Goal: Information Seeking & Learning: Learn about a topic

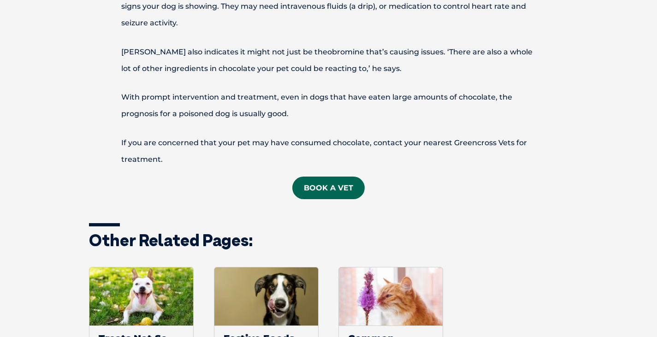
scroll to position [1106, 0]
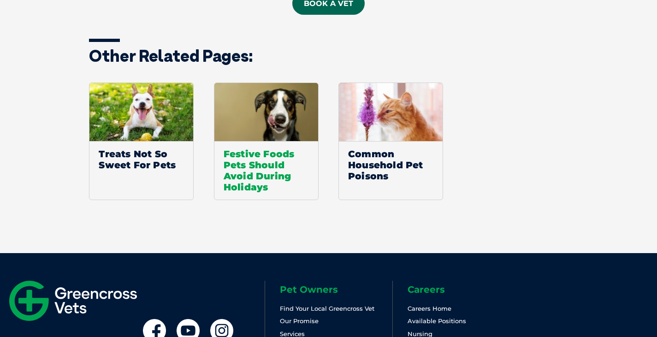
click at [266, 177] on span "Festive Foods Pets Should Avoid During Holidays" at bounding box center [266, 170] width 104 height 59
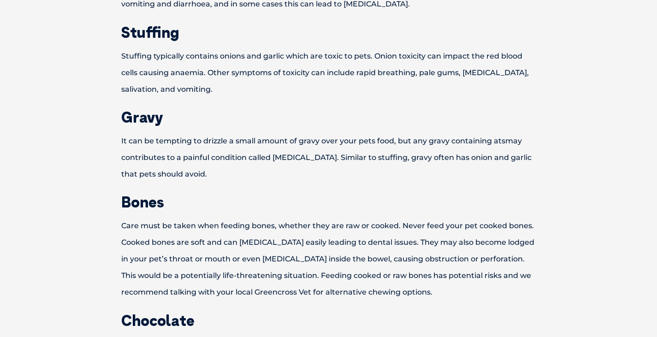
scroll to position [461, 0]
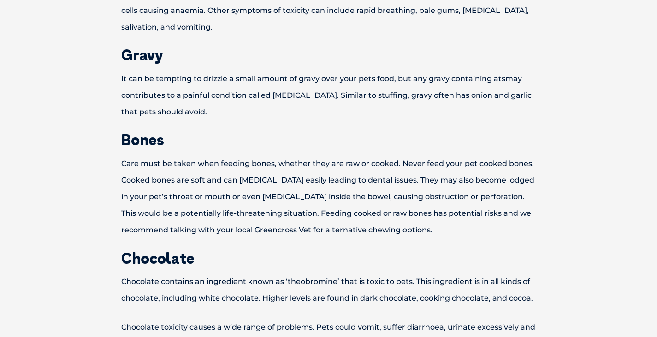
click at [150, 55] on h2 "Gravy" at bounding box center [328, 54] width 479 height 15
copy h2 "Gravy"
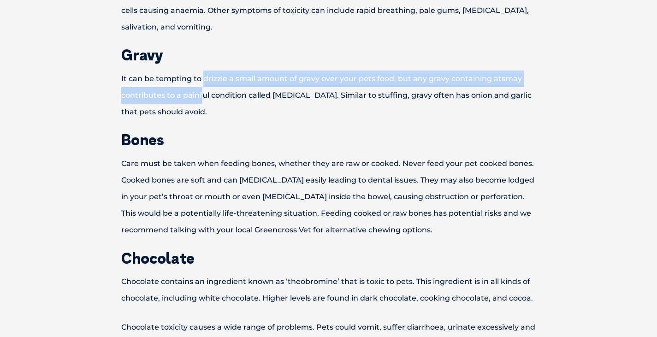
drag, startPoint x: 200, startPoint y: 98, endPoint x: 202, endPoint y: 80, distance: 18.5
click at [202, 80] on p "It can be tempting to drizzle a small amount of gravy over your pets food, but …" at bounding box center [328, 95] width 479 height 50
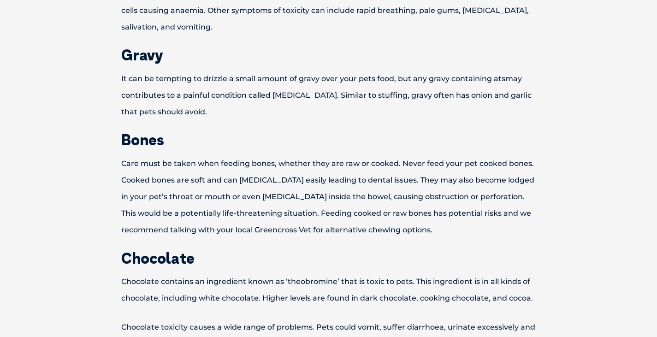
click at [260, 116] on p "It can be tempting to drizzle a small amount of gravy over your pets food, but …" at bounding box center [328, 95] width 479 height 50
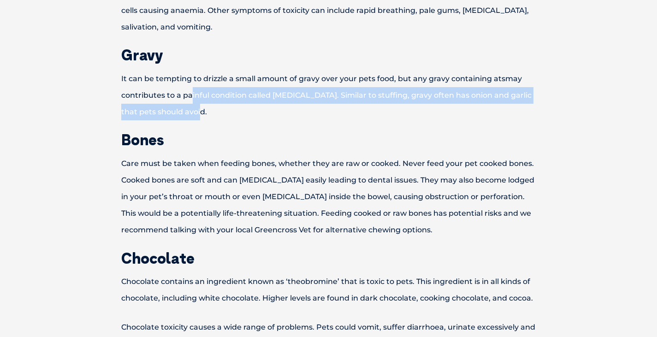
drag, startPoint x: 192, startPoint y: 94, endPoint x: 330, endPoint y: 110, distance: 139.6
click at [330, 110] on p "It can be tempting to drizzle a small amount of gravy over your pets food, but …" at bounding box center [328, 95] width 479 height 50
click at [299, 96] on p "It can be tempting to drizzle a small amount of gravy over your pets food, but …" at bounding box center [328, 95] width 479 height 50
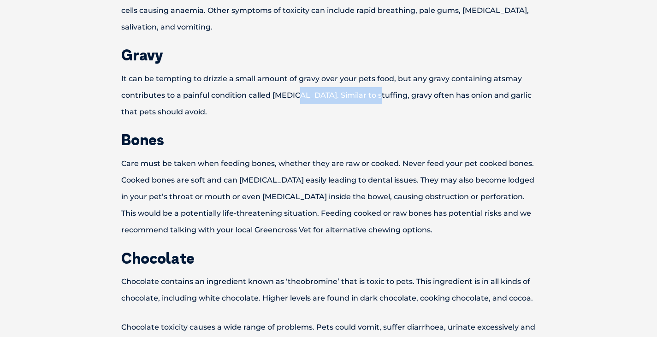
drag, startPoint x: 297, startPoint y: 96, endPoint x: 367, endPoint y: 98, distance: 70.5
click at [367, 98] on p "It can be tempting to drizzle a small amount of gravy over your pets food, but …" at bounding box center [328, 95] width 479 height 50
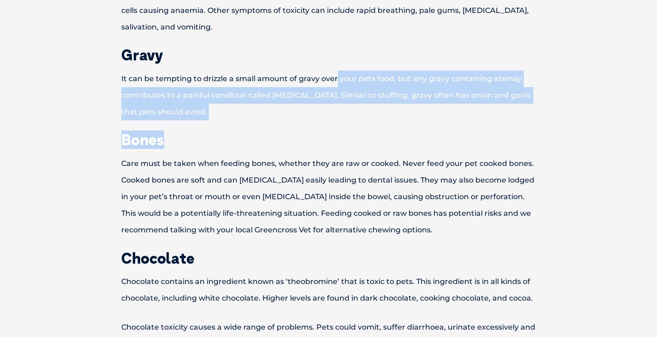
drag, startPoint x: 348, startPoint y: 127, endPoint x: 336, endPoint y: 78, distance: 50.3
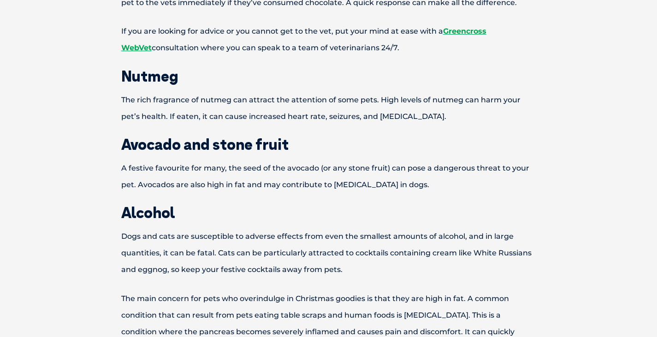
scroll to position [875, 0]
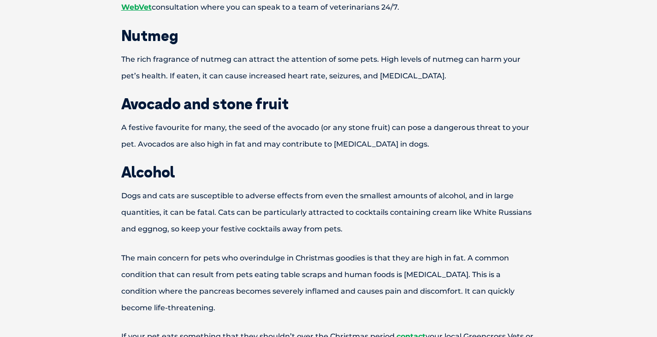
click at [162, 37] on h2 "Nutmeg" at bounding box center [328, 35] width 479 height 15
copy h2 "Nutmeg"
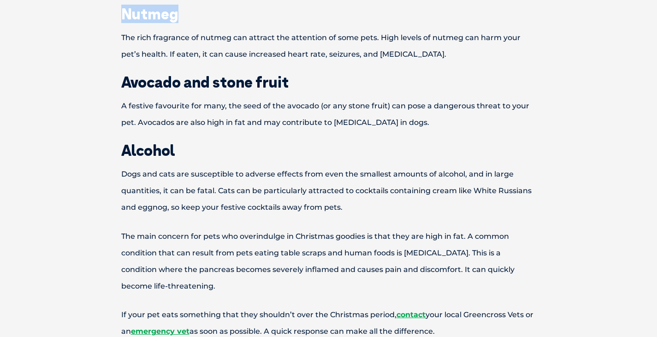
scroll to position [968, 0]
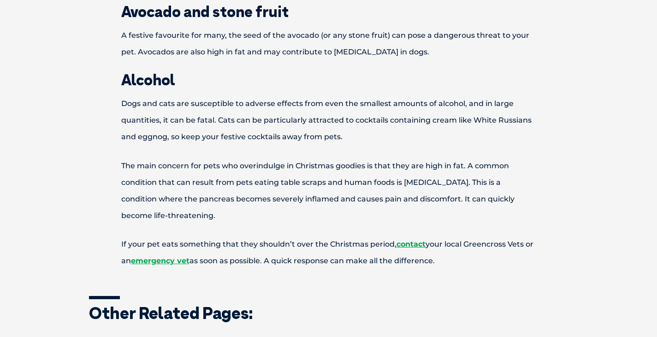
click at [188, 123] on p "Dogs and cats are susceptible to adverse effects from even the smallest amounts…" at bounding box center [328, 120] width 479 height 50
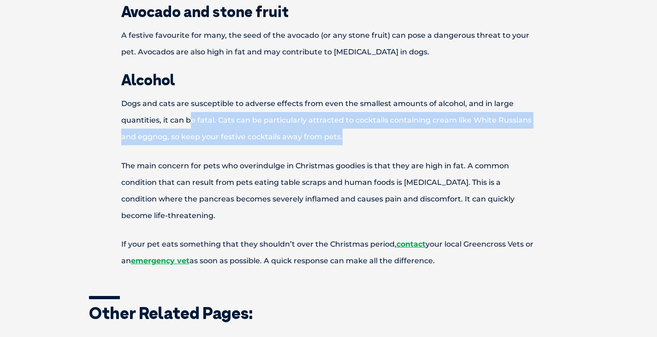
drag, startPoint x: 188, startPoint y: 123, endPoint x: 348, endPoint y: 145, distance: 160.8
click at [348, 145] on p "Dogs and cats are susceptible to adverse effects from even the smallest amounts…" at bounding box center [328, 120] width 479 height 50
